Goal: Information Seeking & Learning: Learn about a topic

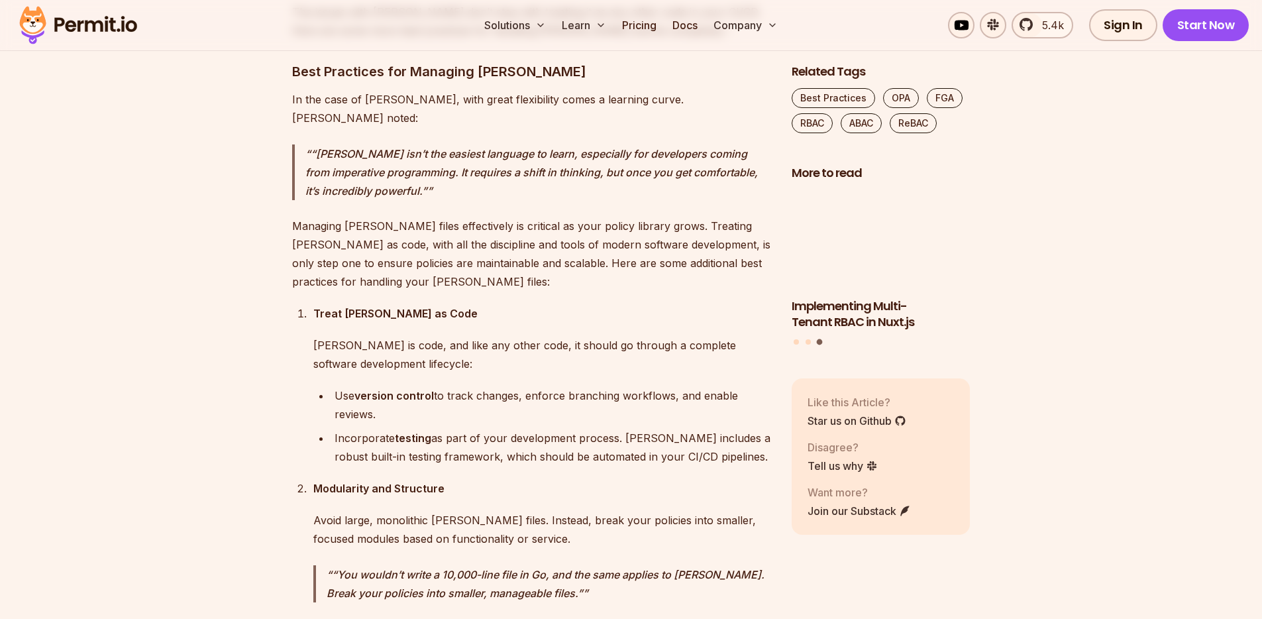
scroll to position [2724, 0]
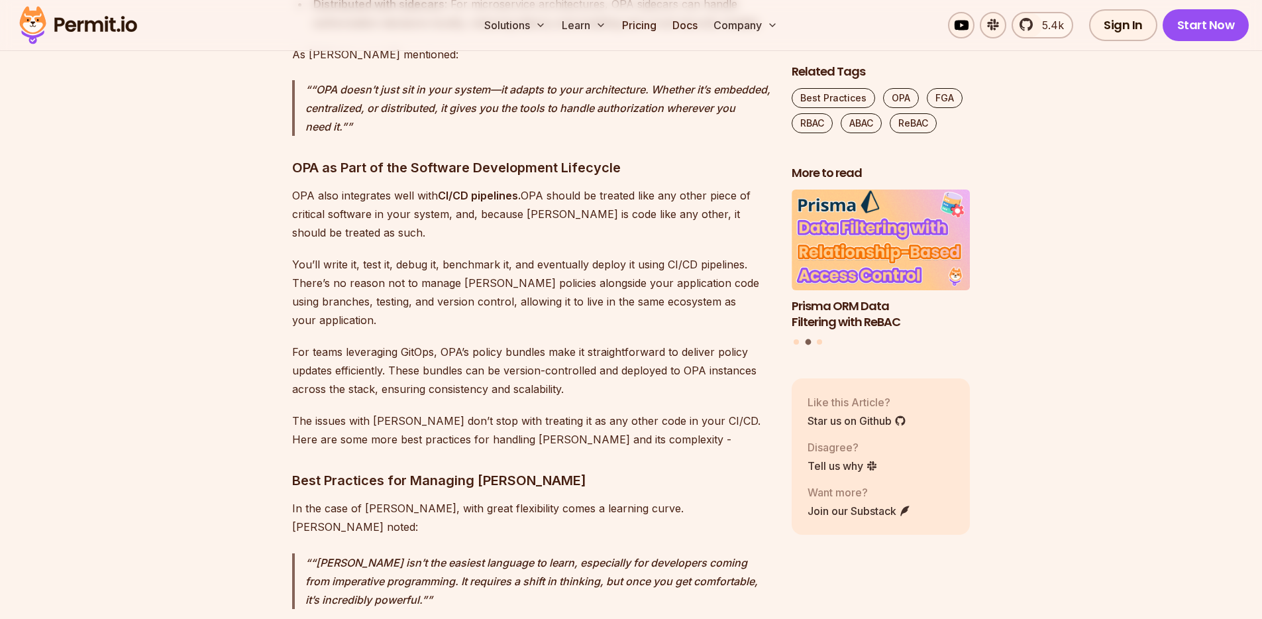
scroll to position [2724, 0]
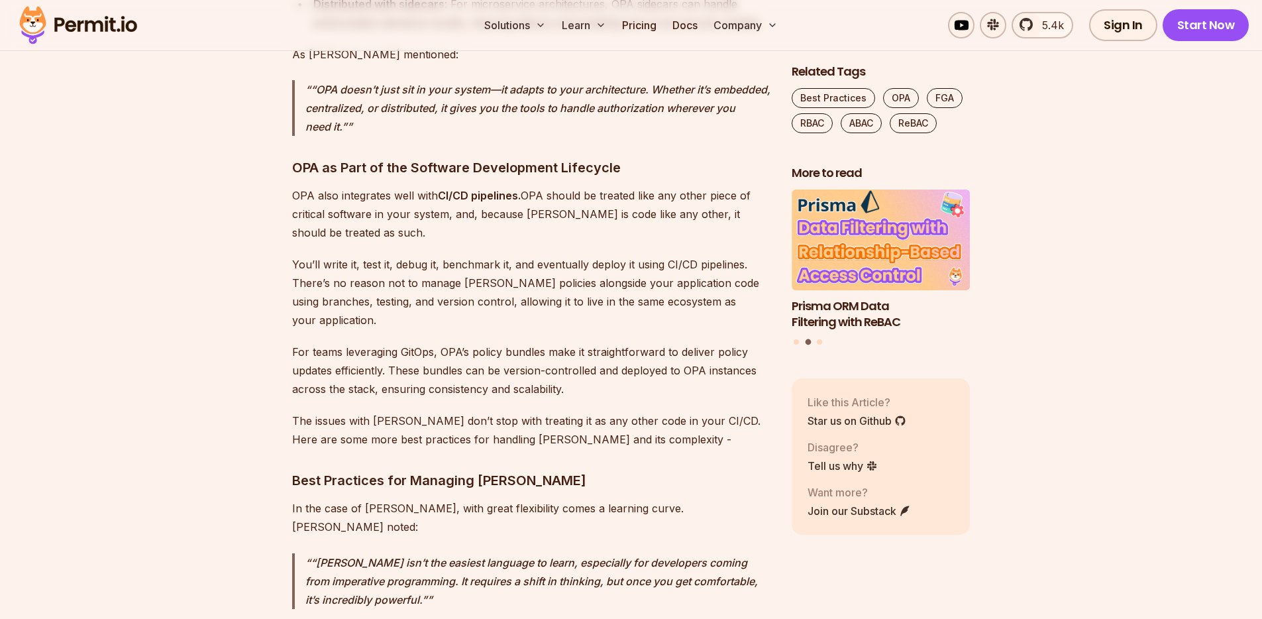
scroll to position [2724, 0]
